Goal: Answer question/provide support: Share knowledge or assist other users

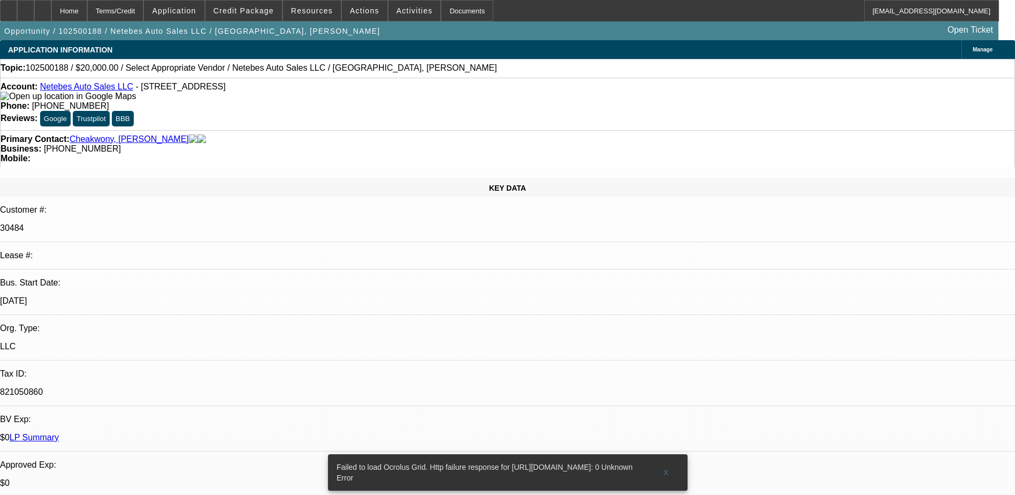
select select "0"
select select "2"
select select "0.1"
select select "1"
select select "2"
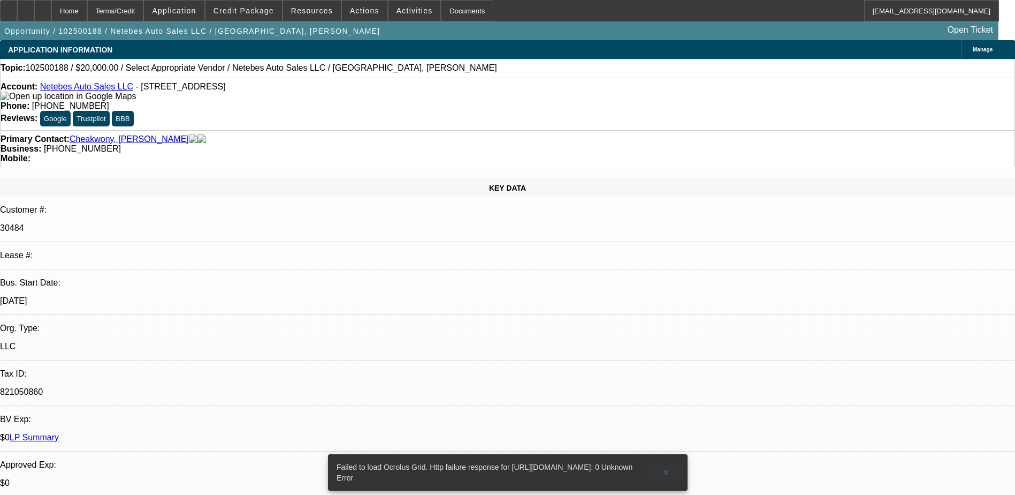
select select "4"
radio input "true"
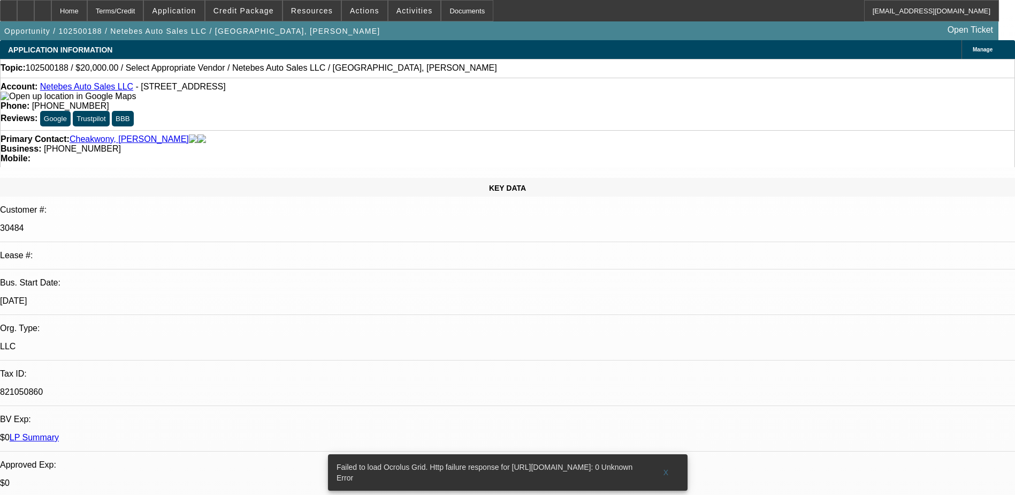
drag, startPoint x: 760, startPoint y: 185, endPoint x: 776, endPoint y: 195, distance: 19.0
type textarea "PAID OFF LEASE IN 2023, WITH GOOD PAY HISTORY, NO COLLECTION EFFORTS."
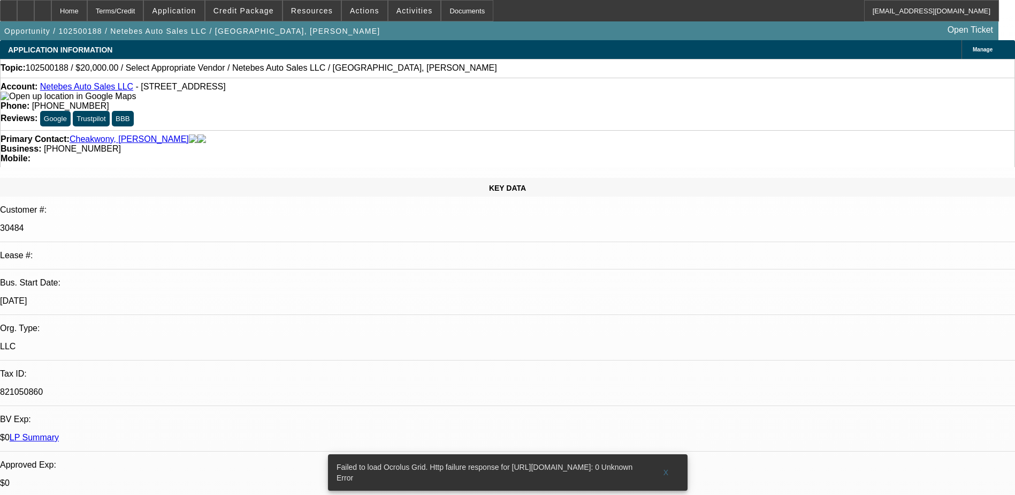
radio input "false"
radio input "true"
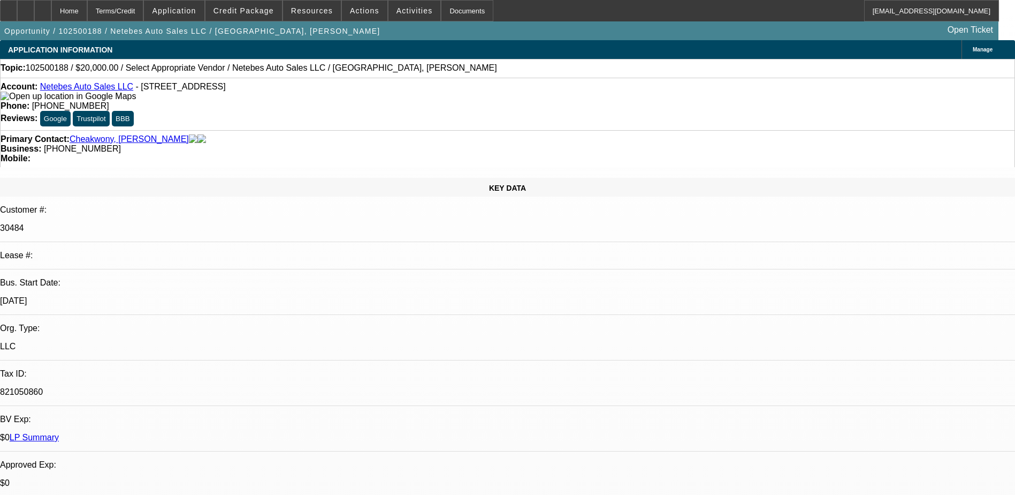
select select "0"
select select "2"
select select "0.1"
select select "1"
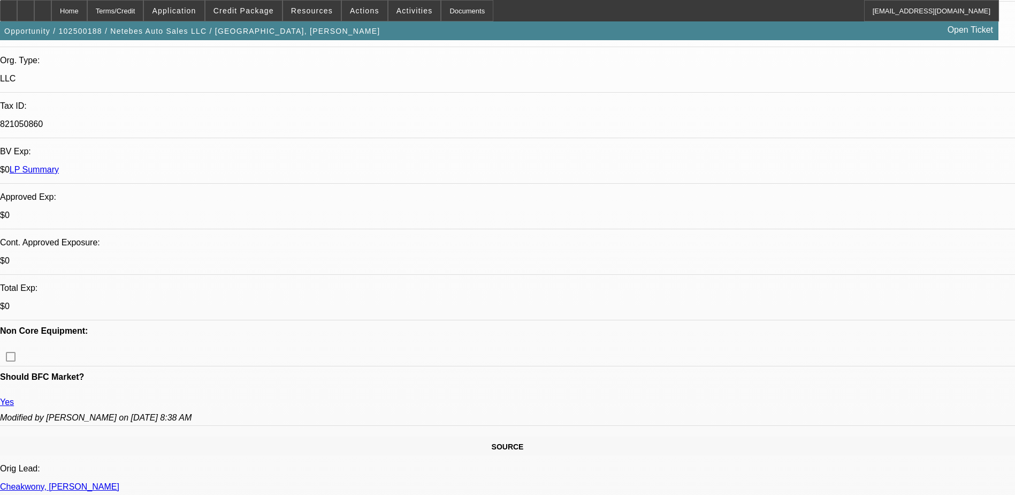
select select "2"
select select "4"
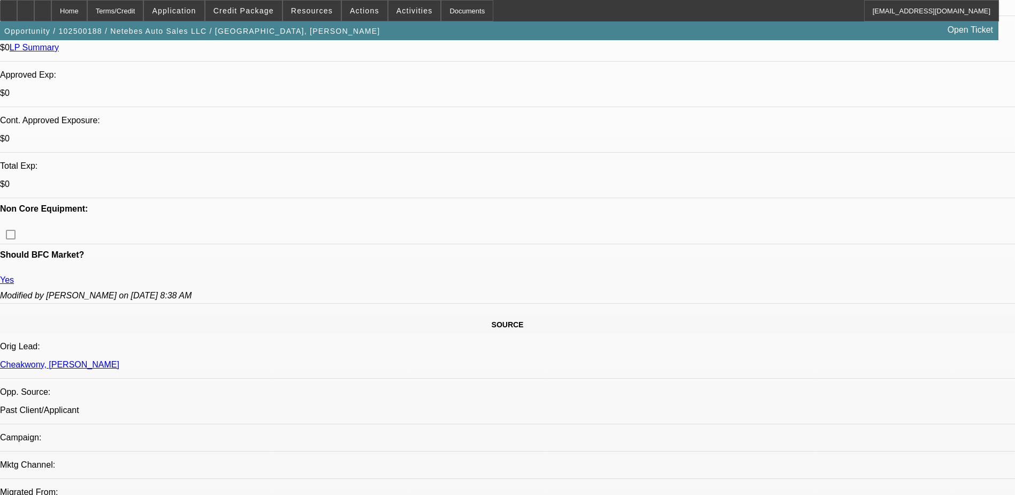
scroll to position [214, 0]
